Goal: Answer question/provide support

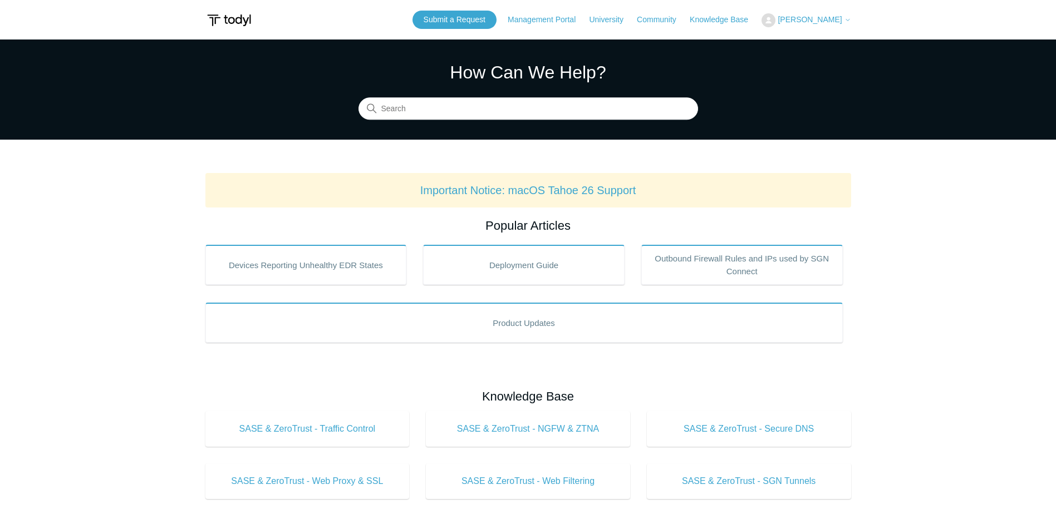
click at [813, 22] on span "[PERSON_NAME]" at bounding box center [810, 19] width 64 height 9
click at [812, 45] on link "My Support Requests" at bounding box center [816, 43] width 109 height 19
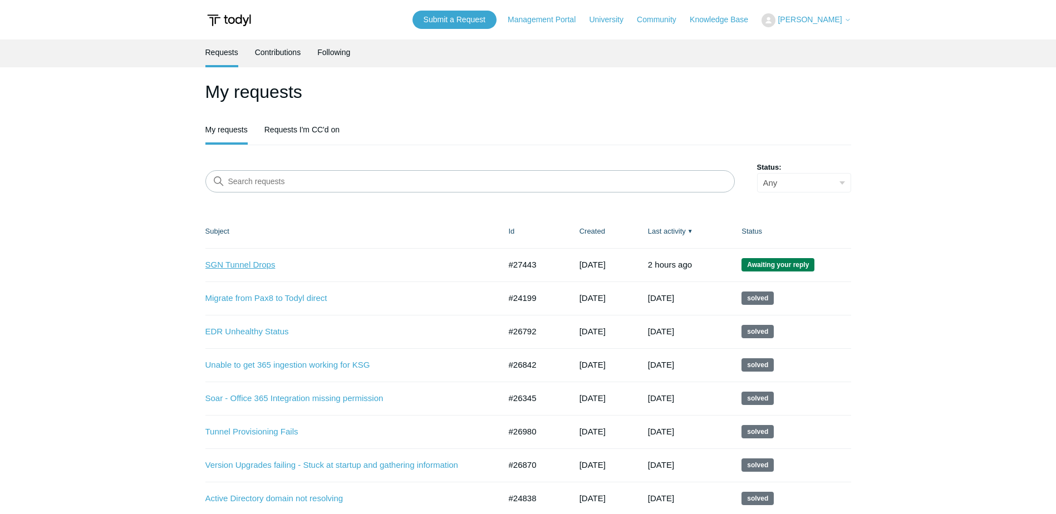
click at [258, 266] on link "SGN Tunnel Drops" at bounding box center [344, 265] width 278 height 13
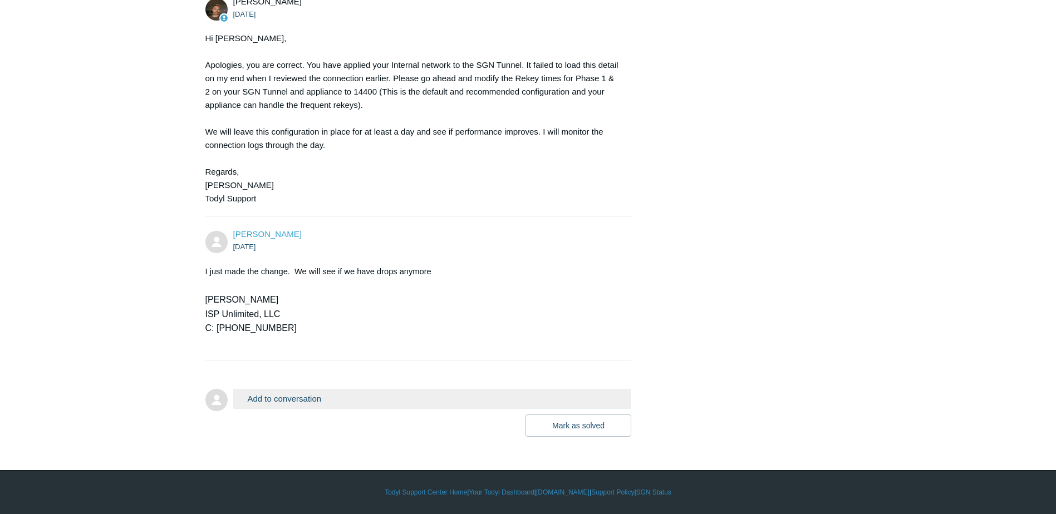
scroll to position [2847, 0]
click at [303, 398] on button "Add to conversation" at bounding box center [432, 398] width 399 height 19
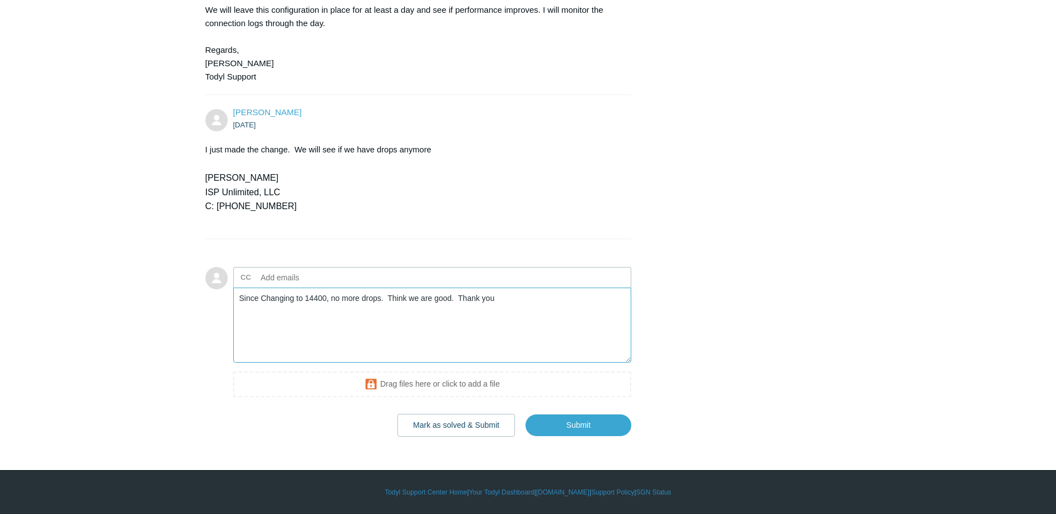
scroll to position [2969, 0]
type textarea "Since Changing to 14400, no more drops. Think we are good. Thank you"
click at [491, 426] on button "Mark as solved & Submit" at bounding box center [456, 425] width 117 height 22
type input "jeffs@ispunlimited.com"
